Goal: Register for event/course

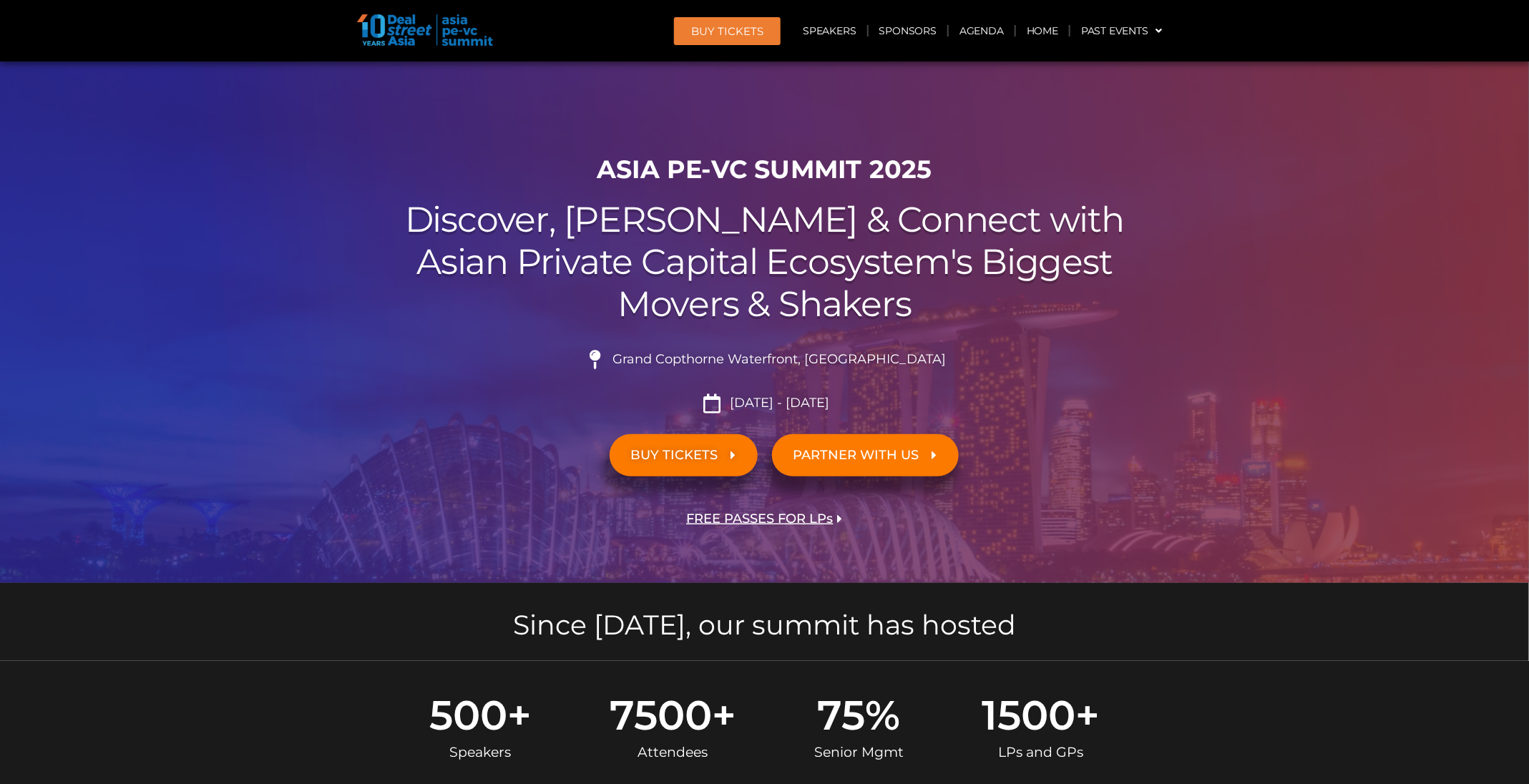
drag, startPoint x: 0, startPoint y: 0, endPoint x: 772, endPoint y: 22, distance: 772.3
click at [772, 22] on link "BUY Tickets" at bounding box center [728, 30] width 107 height 28
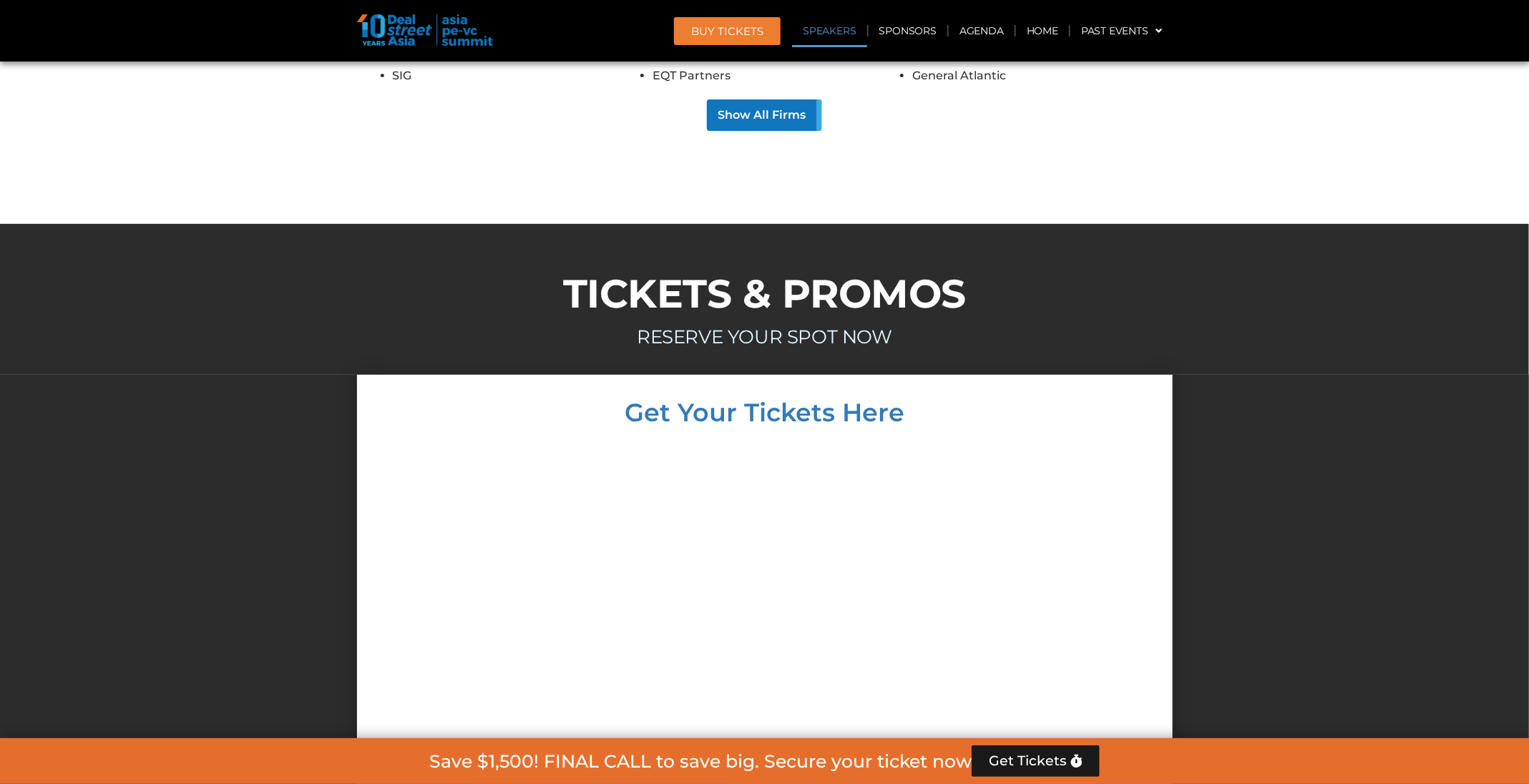
scroll to position [12574, 0]
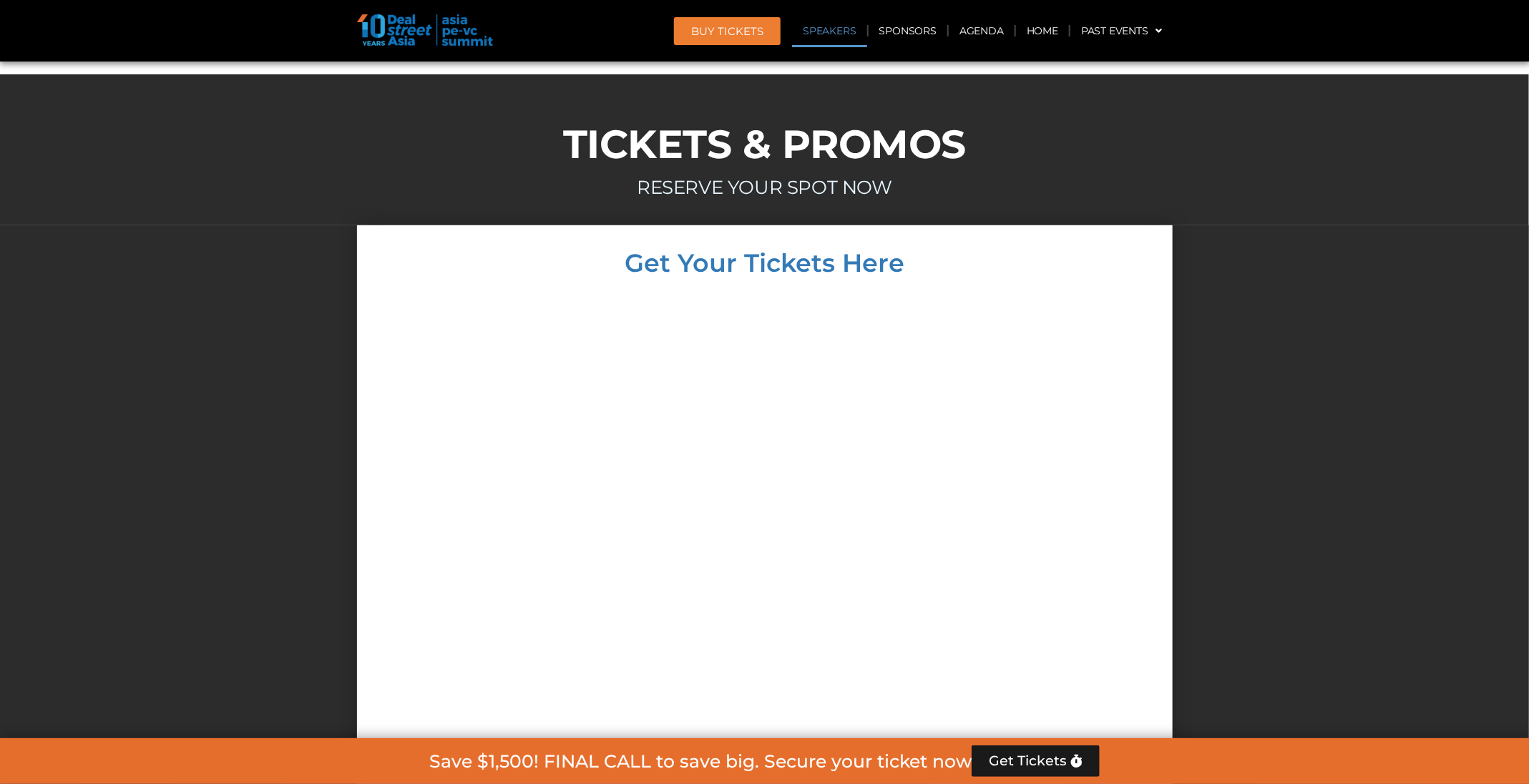
click at [848, 19] on link "Speakers" at bounding box center [830, 30] width 74 height 33
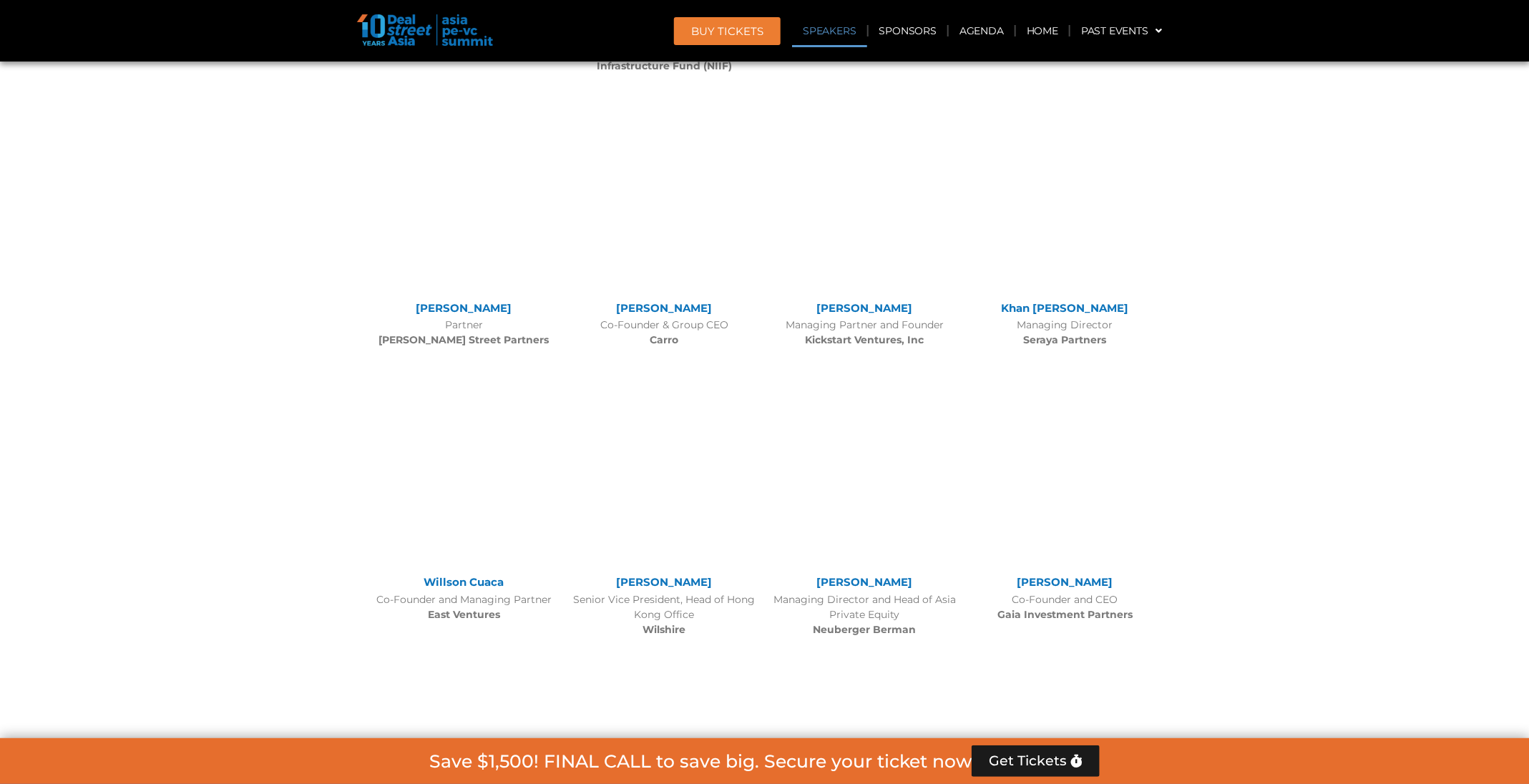
scroll to position [1553, 0]
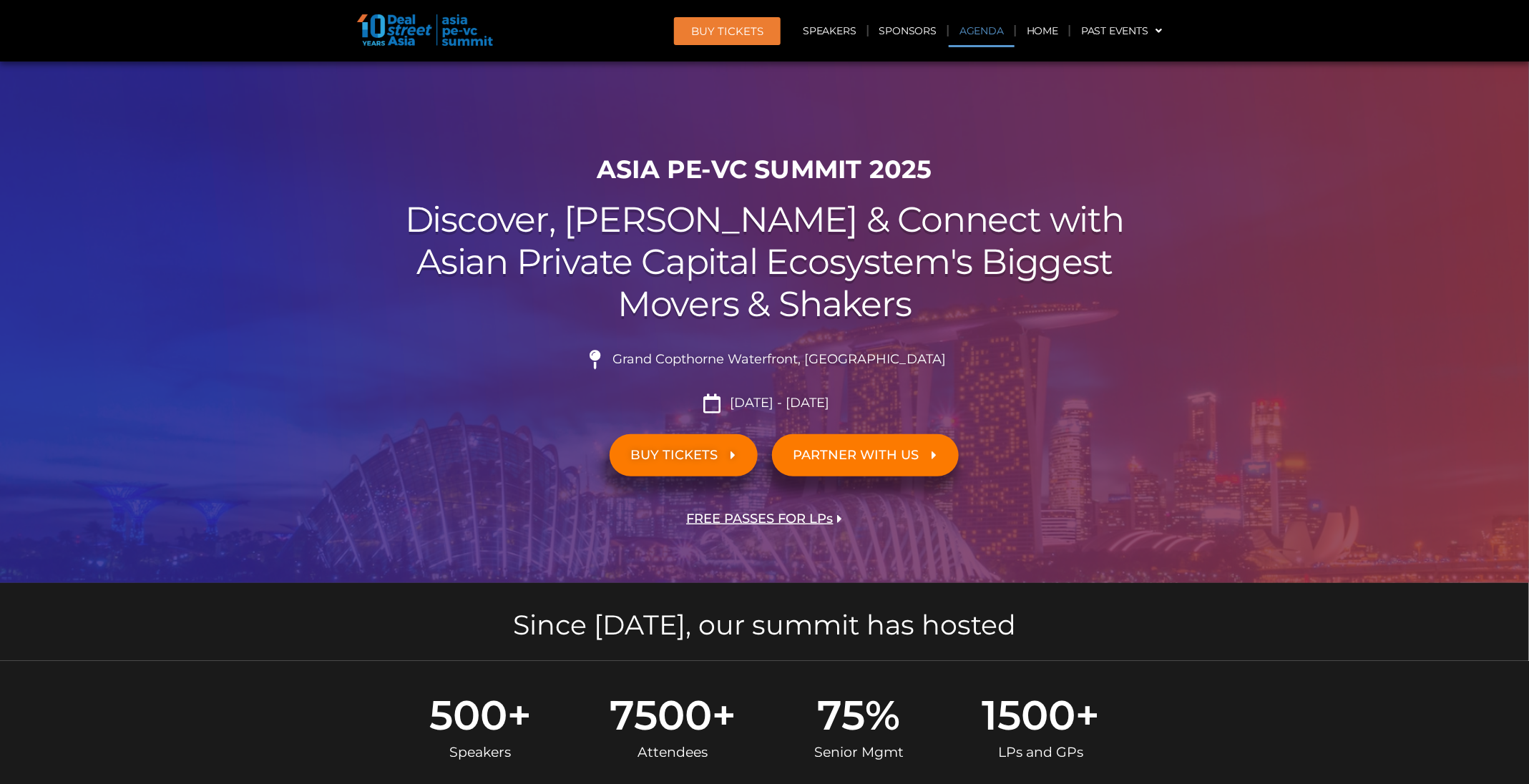
click at [974, 24] on link "Agenda" at bounding box center [981, 30] width 66 height 33
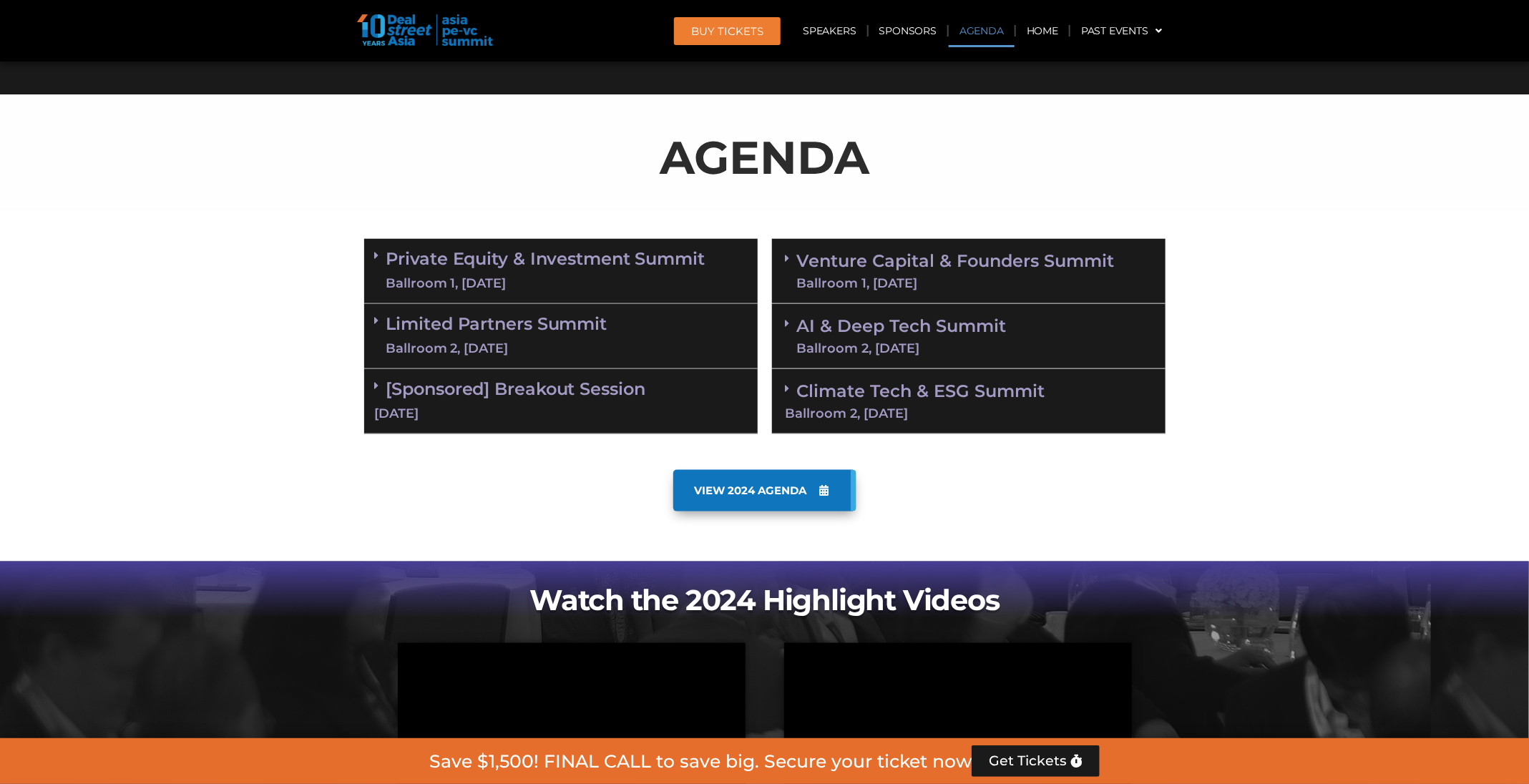
scroll to position [749, 0]
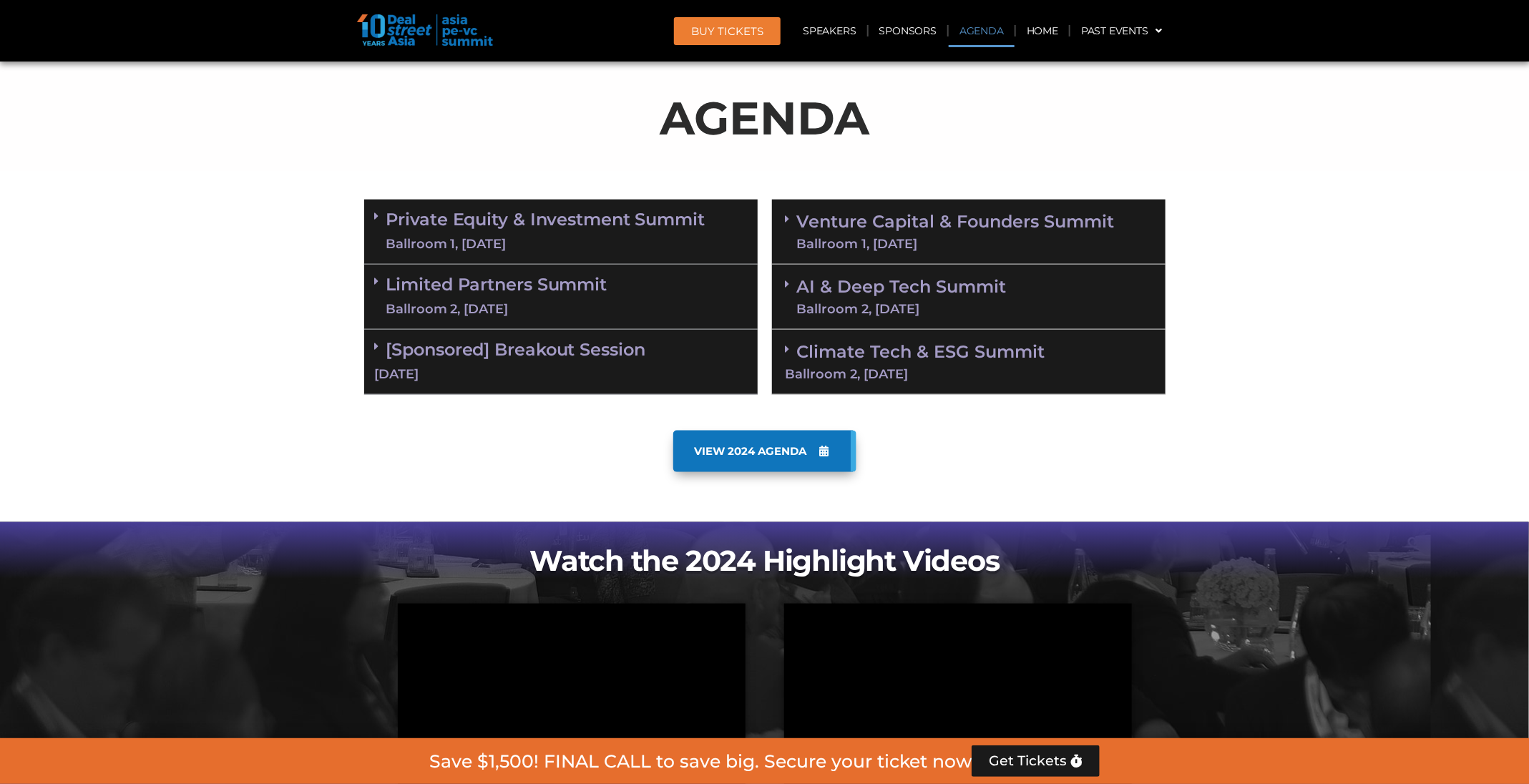
click at [954, 303] on div "Ballroom 2, 11 Sept" at bounding box center [902, 310] width 210 height 13
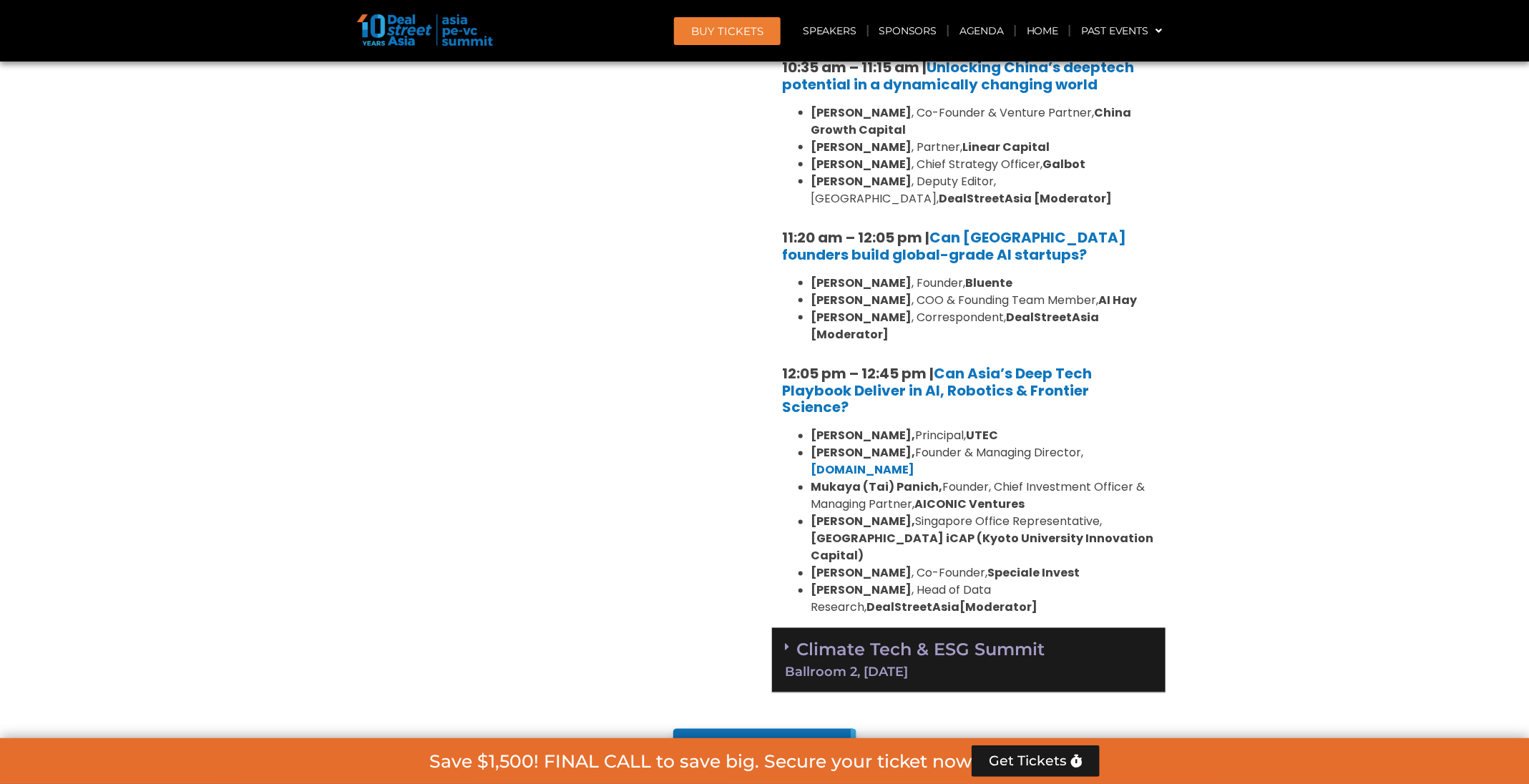
scroll to position [1125, 0]
click at [982, 240] on link "Can [GEOGRAPHIC_DATA] founders build global-grade AI startups?" at bounding box center [955, 245] width 344 height 37
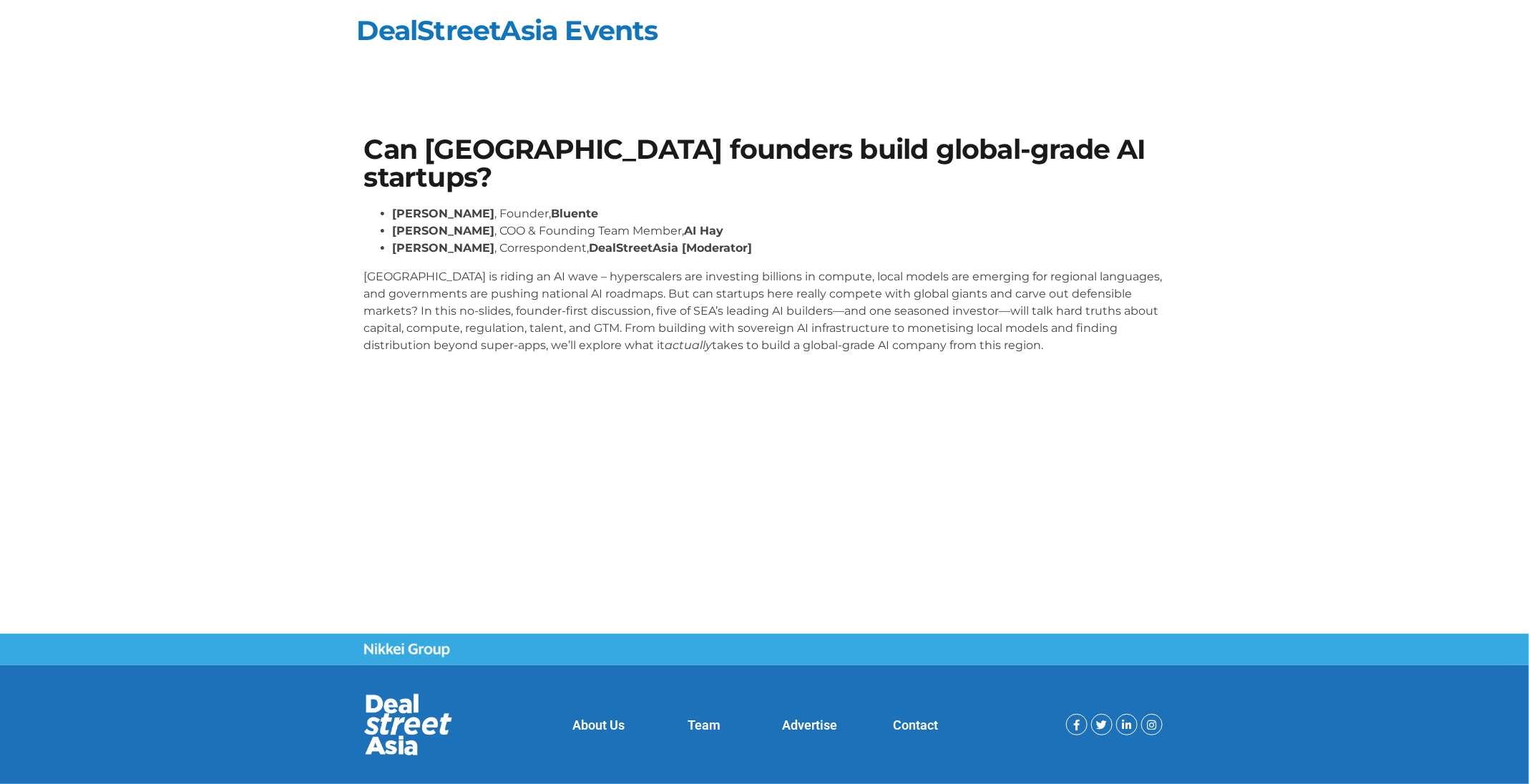
click at [766, 313] on p "Southeast Asia is riding an AI wave – hyperscalers are investing billions in co…" at bounding box center [764, 312] width 801 height 86
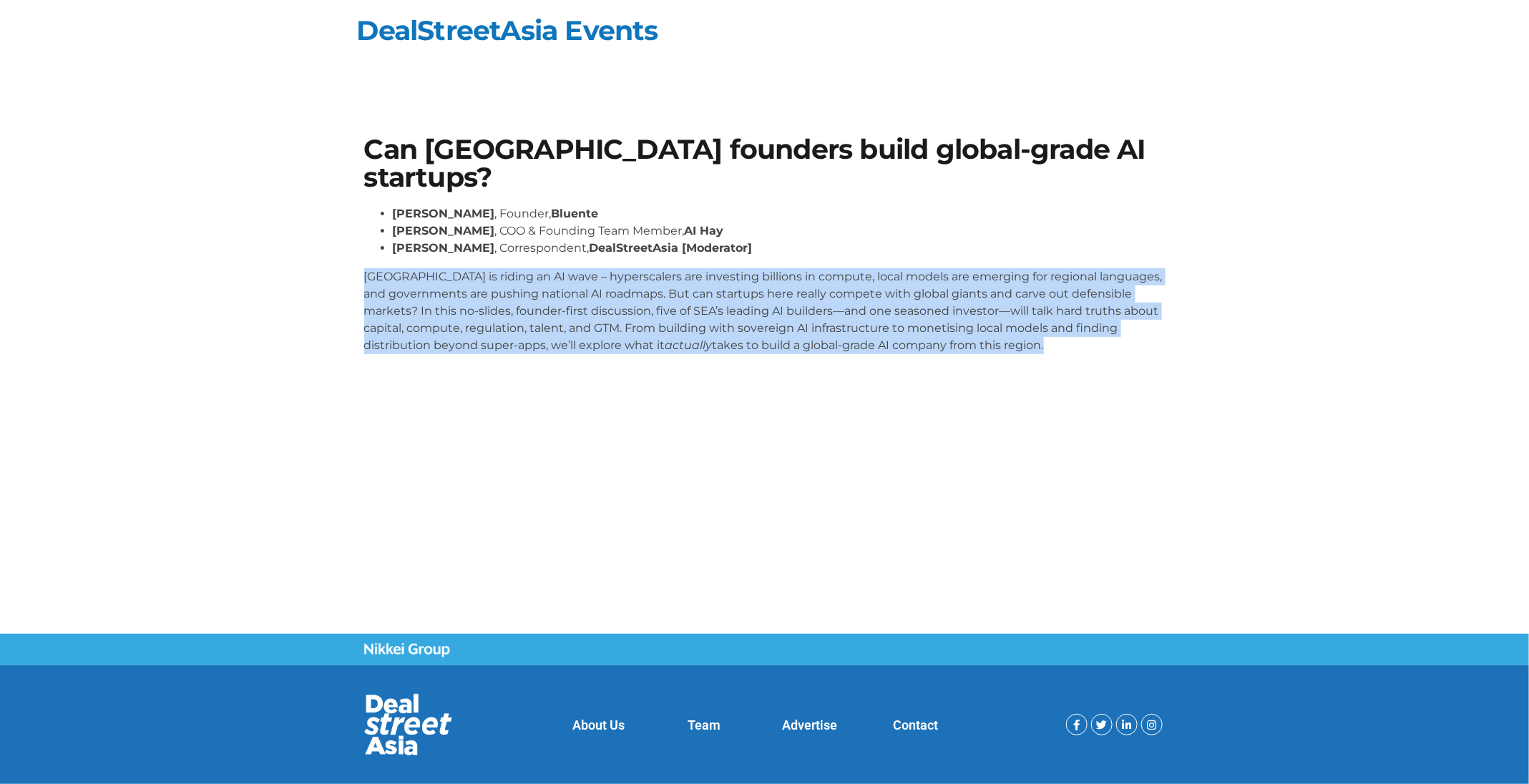
click at [766, 313] on p "Southeast Asia is riding an AI wave – hyperscalers are investing billions in co…" at bounding box center [764, 312] width 801 height 86
copy body "Southeast Asia is riding an AI wave – hyperscalers are investing billions in co…"
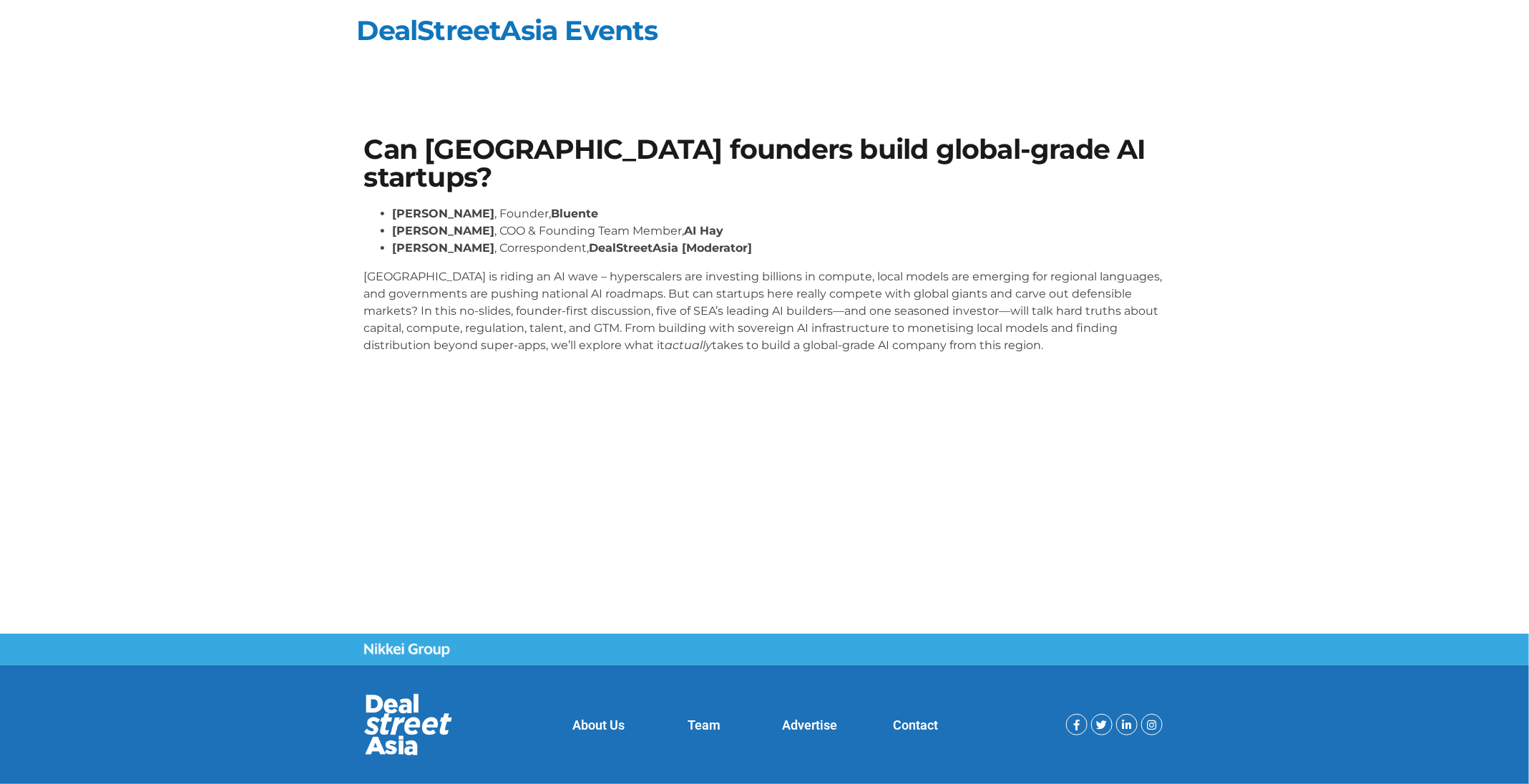
click at [752, 251] on li "Vibhuti Sharma , Correspondent, DealStreetAsia [Moderator]" at bounding box center [778, 249] width 773 height 17
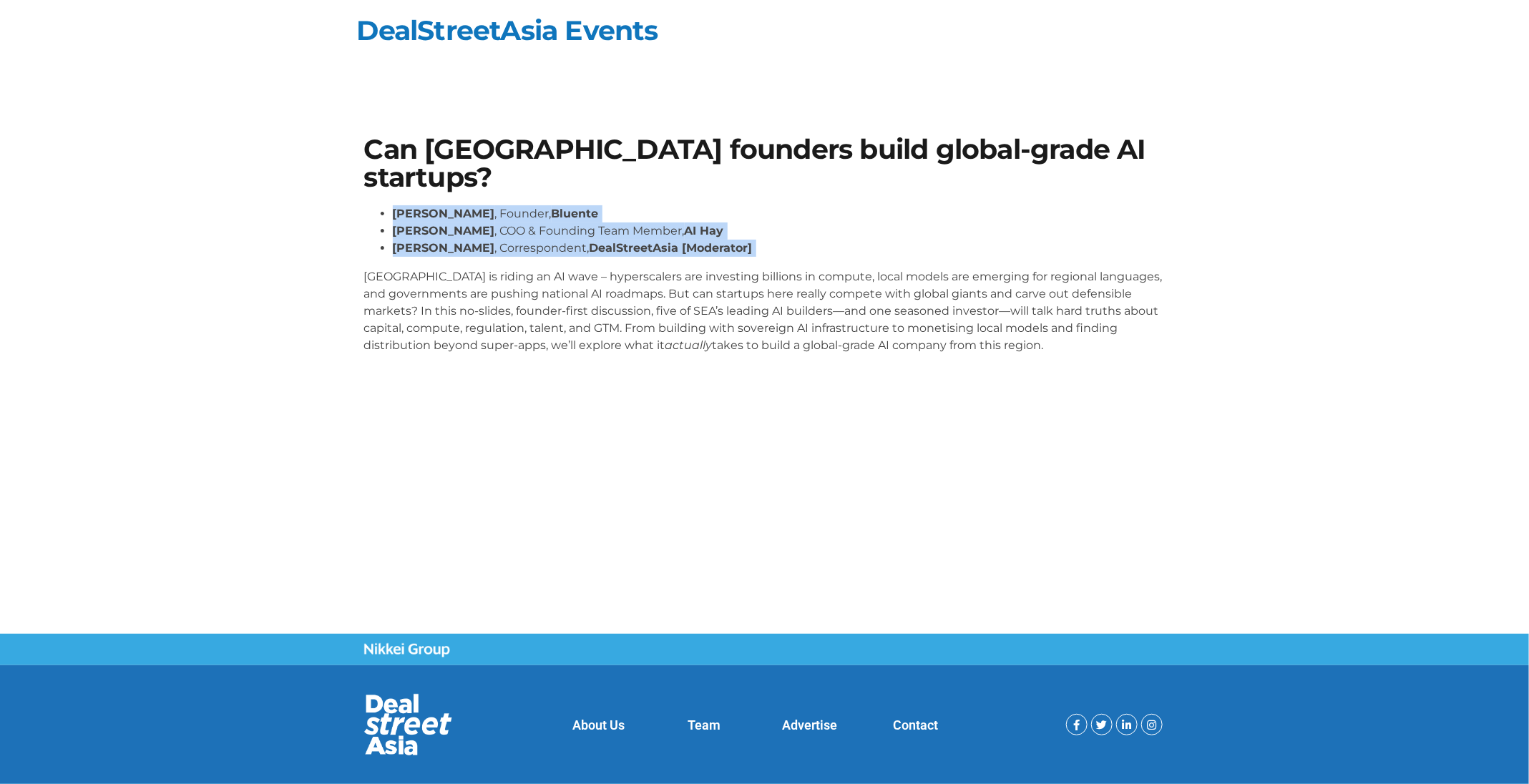
drag, startPoint x: 752, startPoint y: 251, endPoint x: 395, endPoint y: 220, distance: 358.3
click at [395, 220] on ul "Daphne Tay , Founder, Bluente Hiep Nguyen , COO & Founding Team Member, AI Hay …" at bounding box center [764, 231] width 801 height 51
copy div "Daphne Tay , Founder, Bluente Hiep Nguyen , COO & Founding Team Member, AI Hay …"
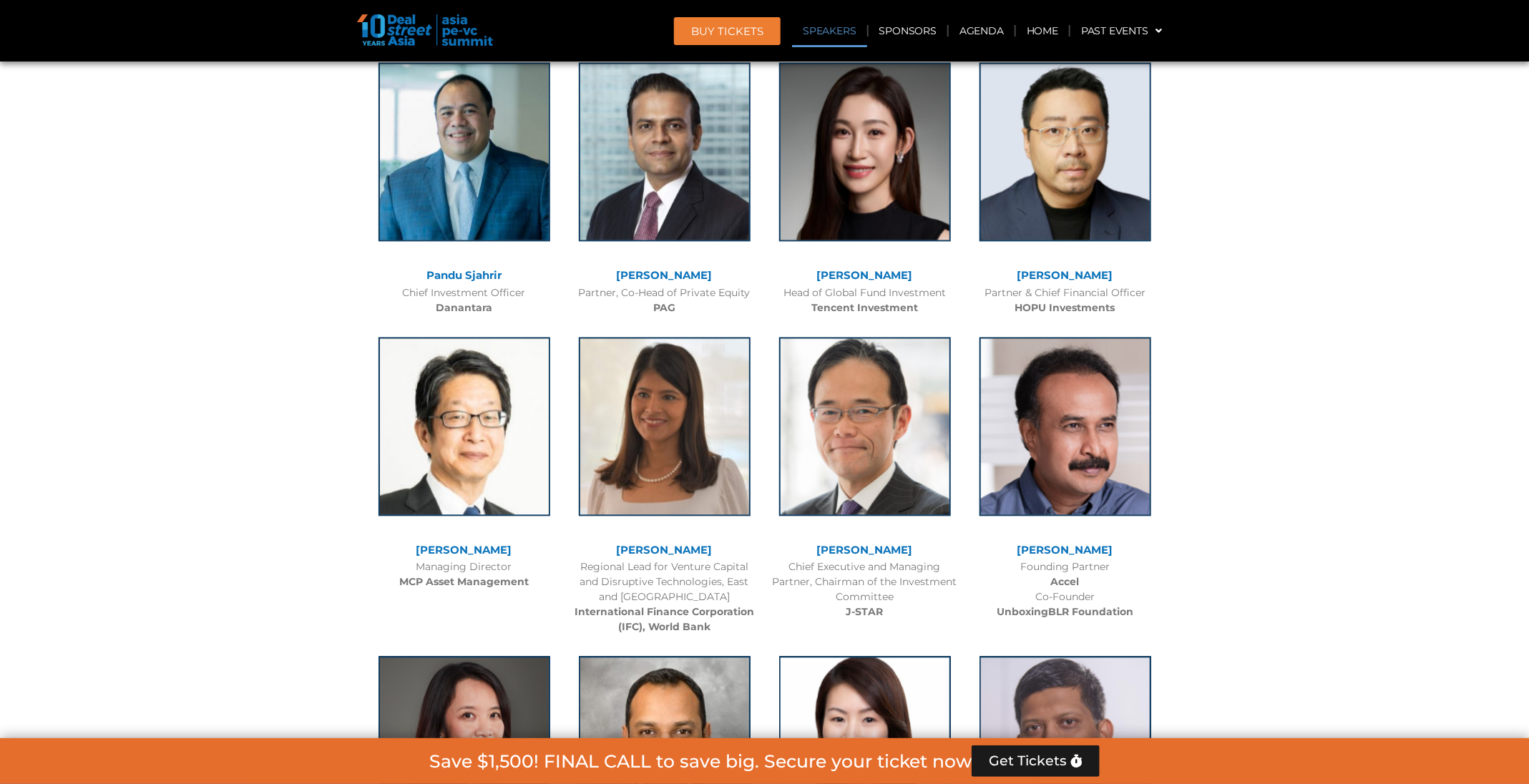
scroll to position [1615, 0]
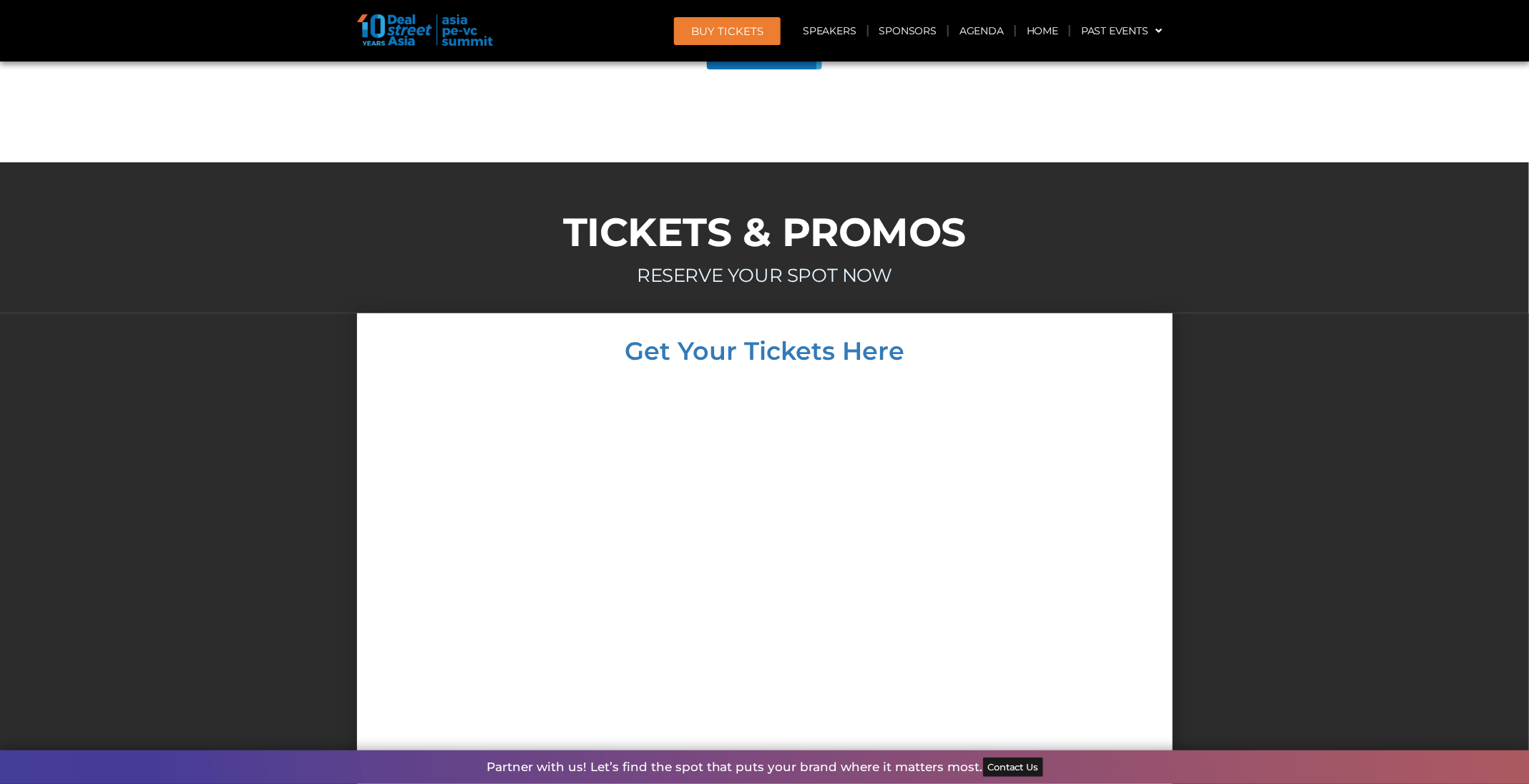
scroll to position [12487, 0]
